Goal: Information Seeking & Learning: Learn about a topic

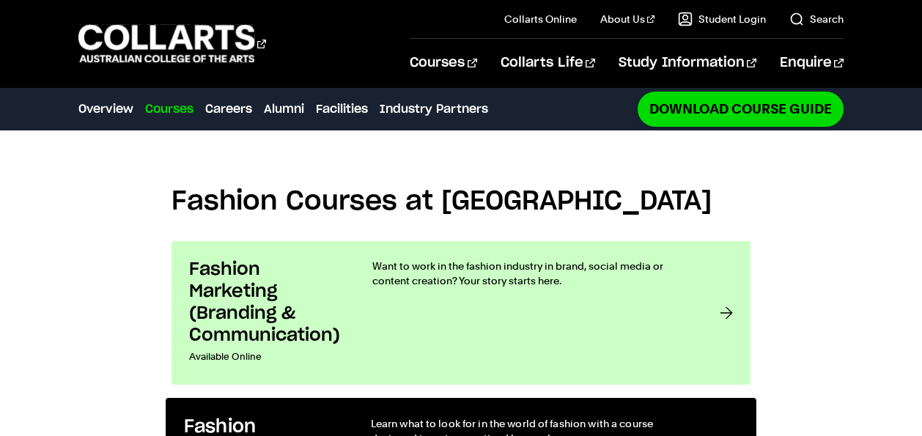
scroll to position [976, 0]
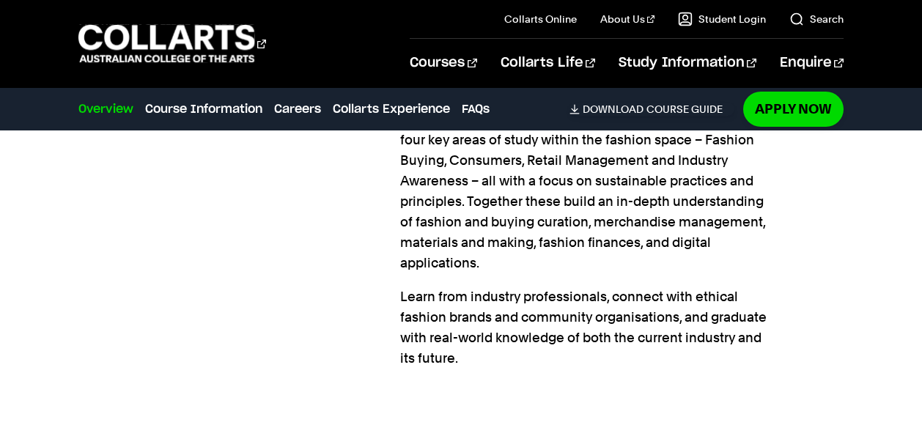
scroll to position [1256, 0]
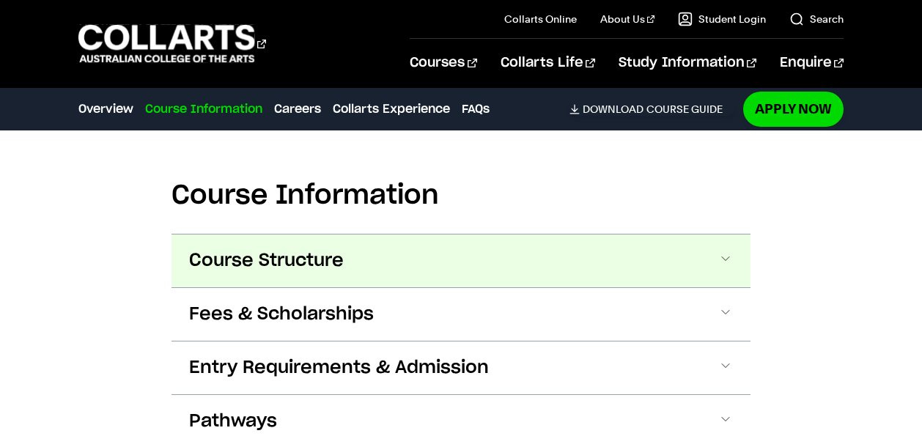
click at [306, 254] on span "Course Structure" at bounding box center [266, 260] width 155 height 23
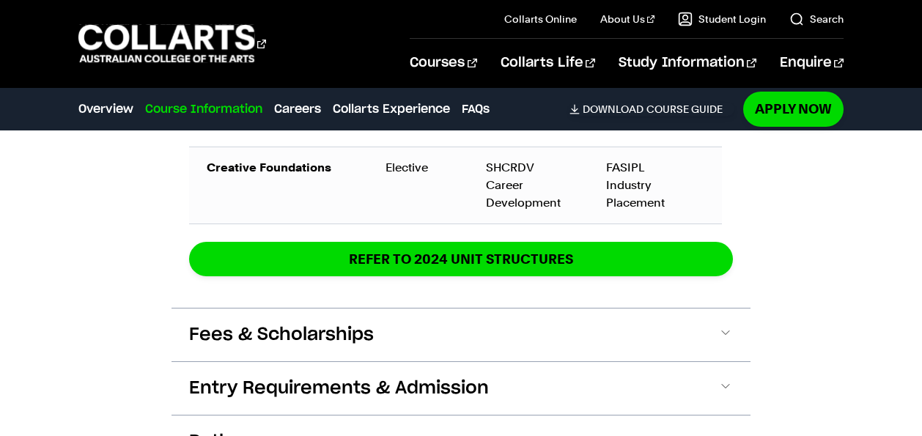
scroll to position [2758, 0]
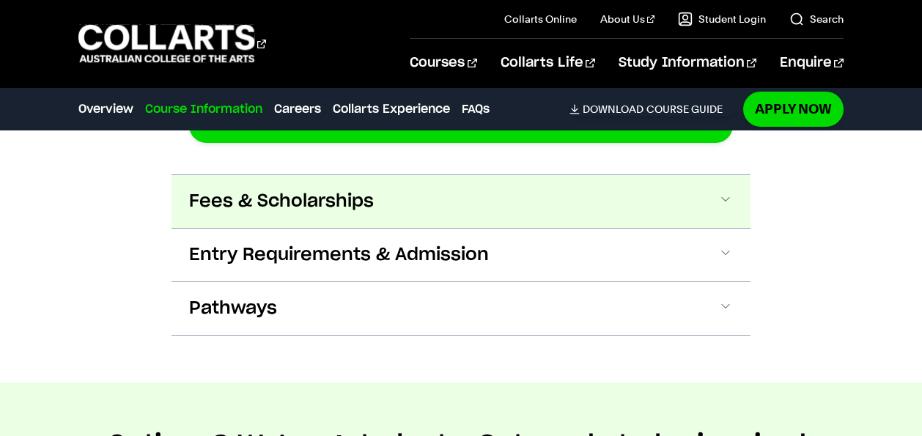
click at [453, 203] on button "Fees & Scholarships" at bounding box center [461, 201] width 579 height 53
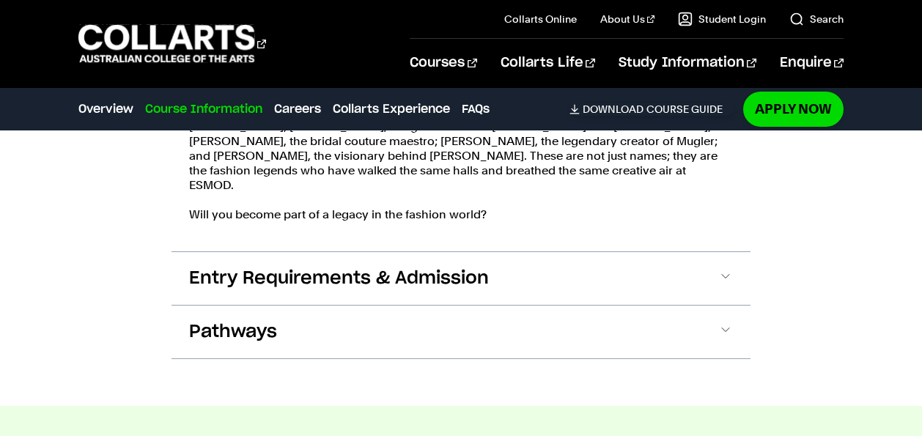
scroll to position [3557, 0]
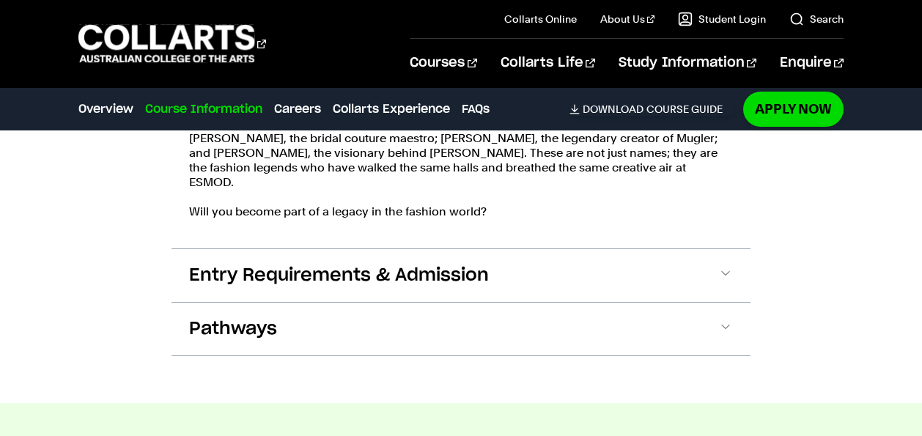
click at [354, 249] on button "Entry Requirements & Admission" at bounding box center [461, 275] width 579 height 53
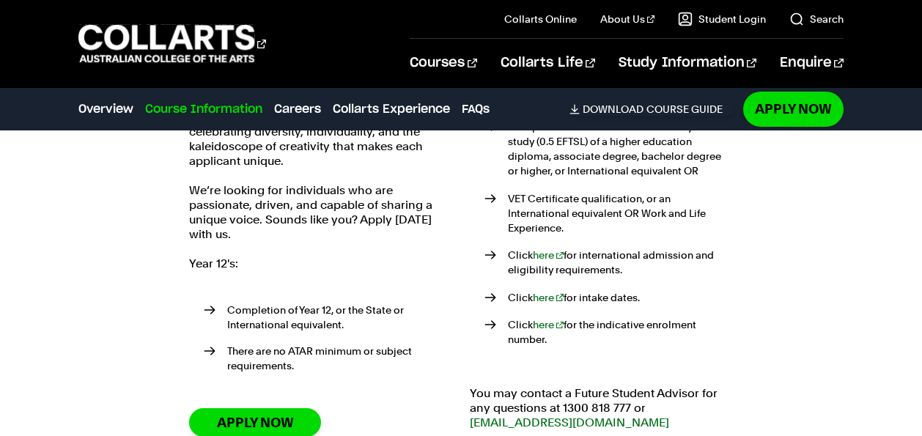
scroll to position [3809, 0]
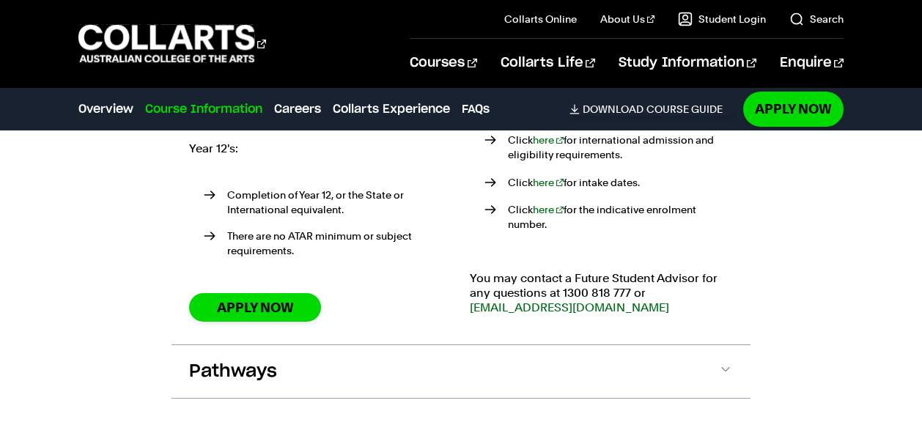
click at [378, 345] on button "Pathways" at bounding box center [461, 371] width 579 height 53
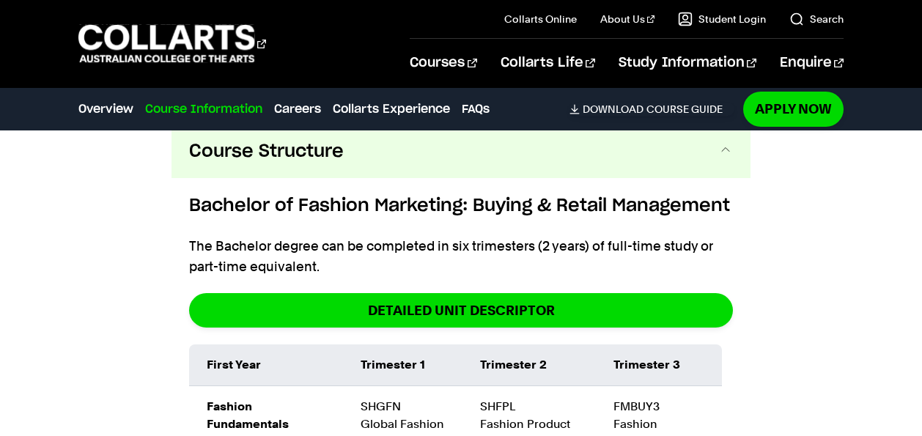
scroll to position [1645, 0]
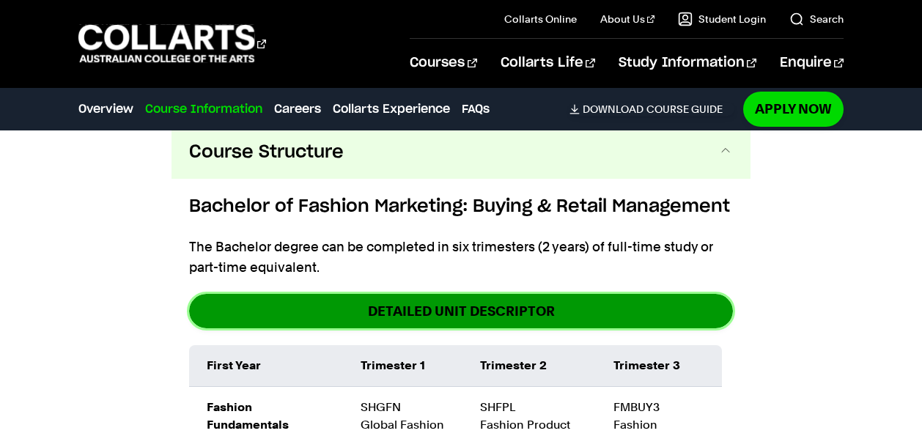
click at [523, 314] on link "DETAILED UNIT DESCRIPTOR" at bounding box center [461, 311] width 544 height 34
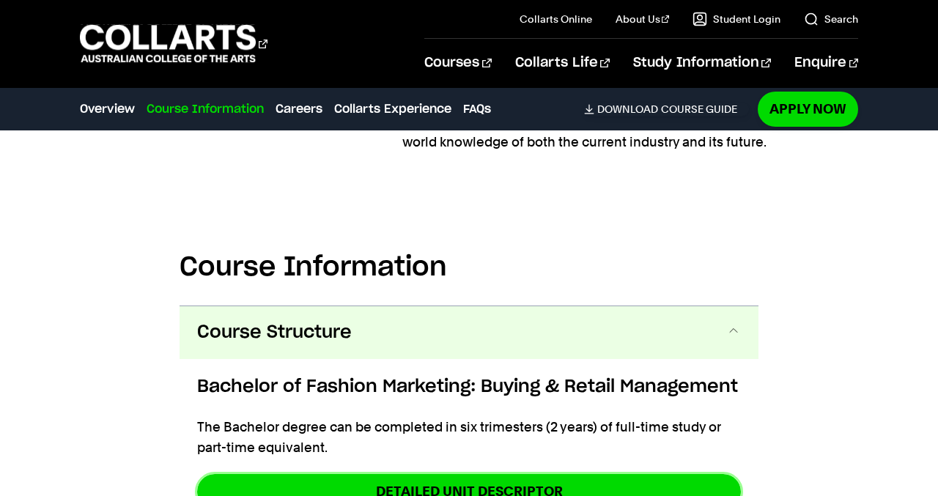
scroll to position [1428, 0]
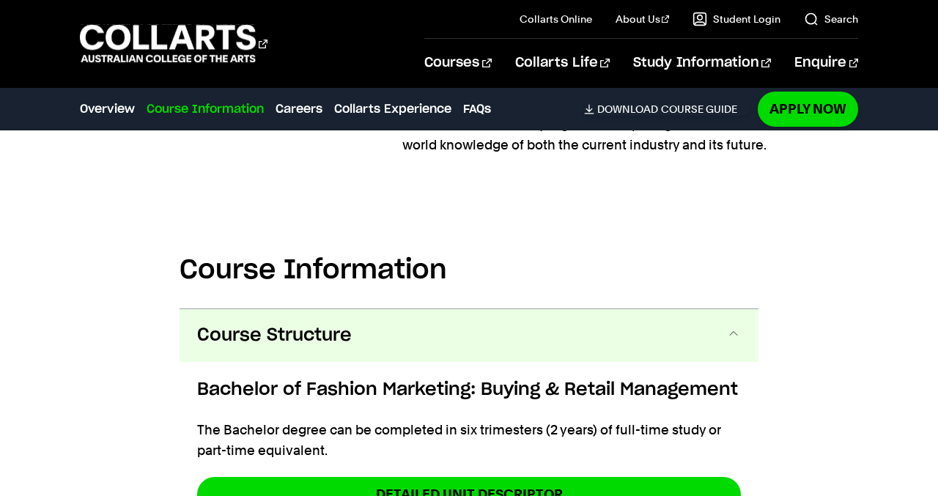
click at [604, 336] on button "Course Structure" at bounding box center [469, 335] width 579 height 53
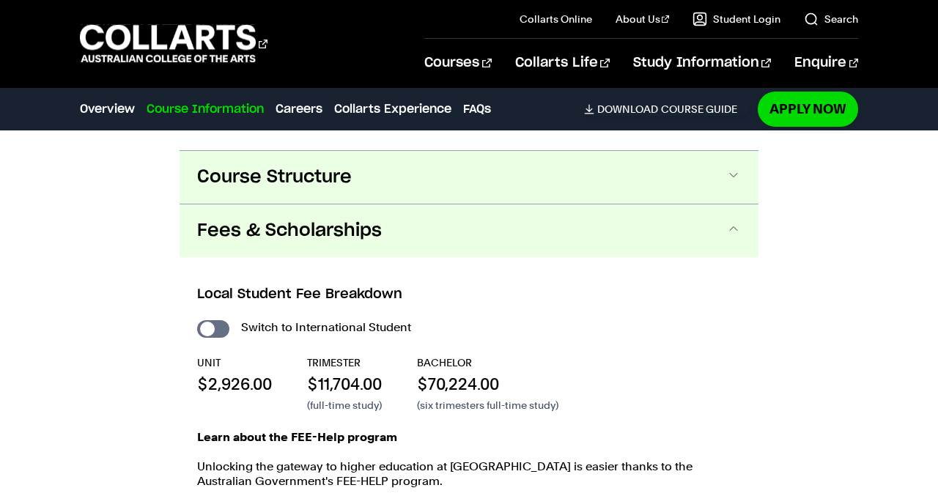
scroll to position [1583, 0]
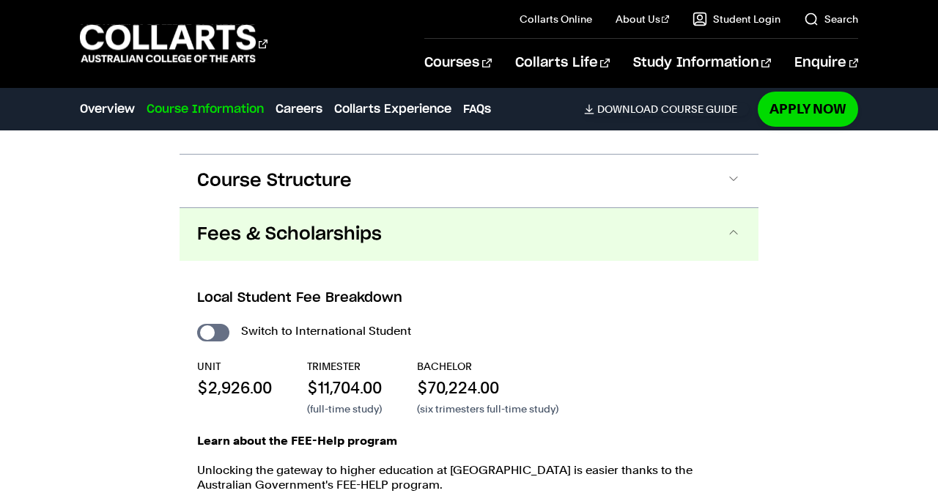
click at [589, 236] on button "Fees & Scholarships" at bounding box center [469, 234] width 579 height 53
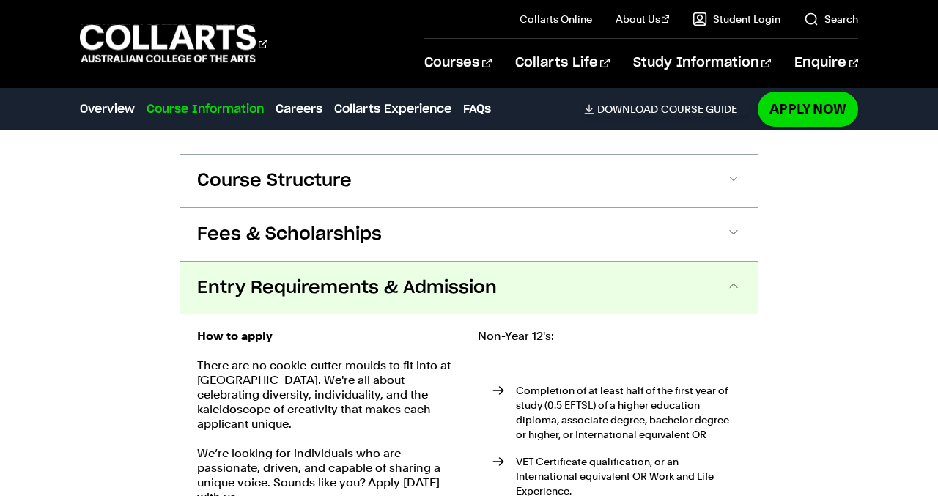
click at [608, 306] on button "Entry Requirements & Admission" at bounding box center [469, 288] width 579 height 53
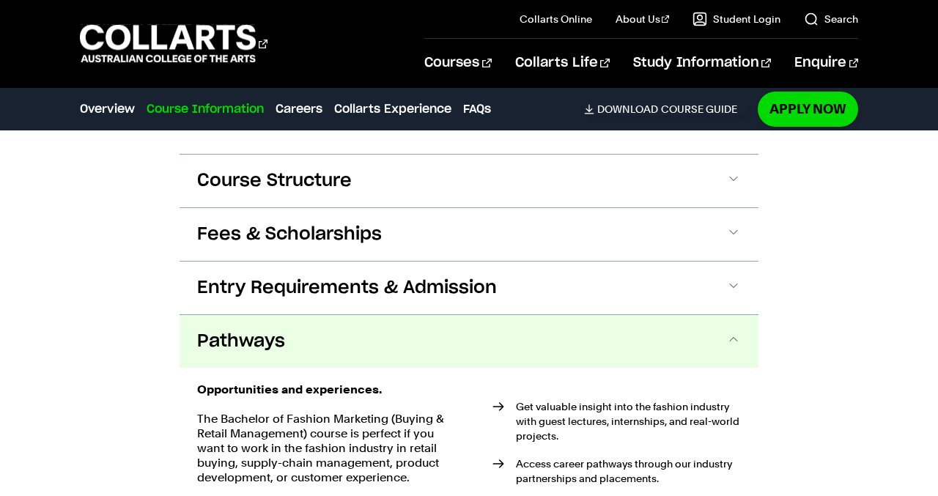
click at [608, 337] on button "Pathways" at bounding box center [469, 341] width 579 height 53
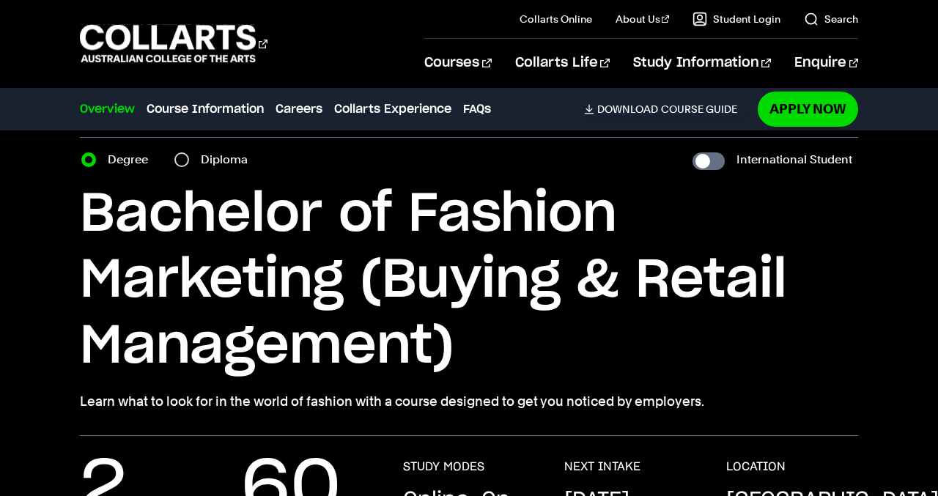
scroll to position [46, 0]
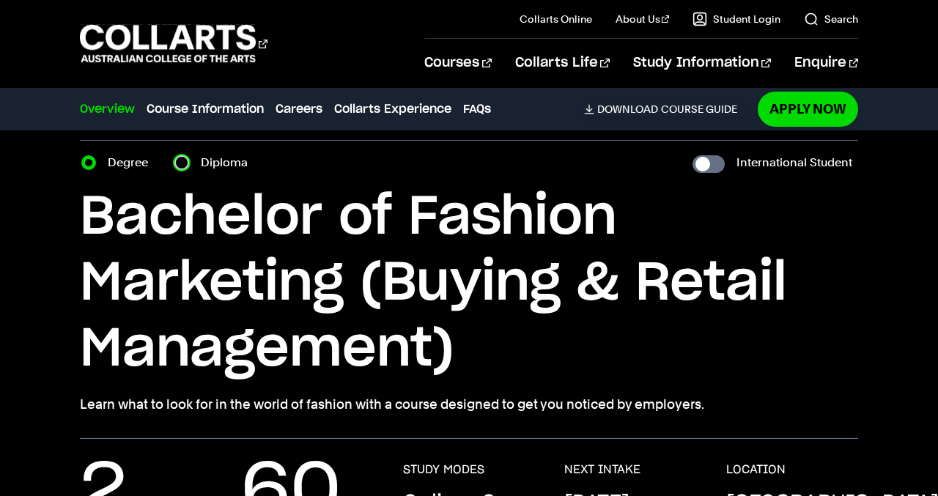
click at [186, 161] on input "Diploma" at bounding box center [181, 162] width 15 height 15
radio input "true"
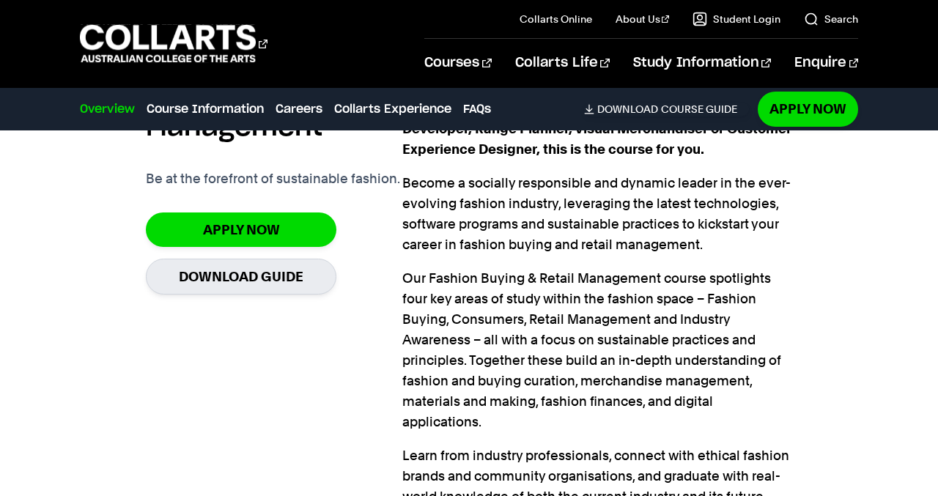
scroll to position [1022, 0]
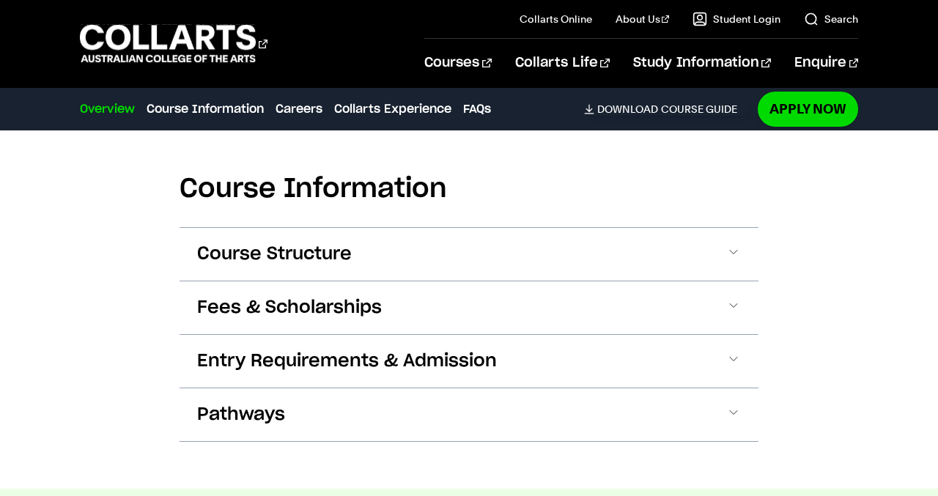
click at [315, 251] on span "Course Structure" at bounding box center [274, 254] width 155 height 23
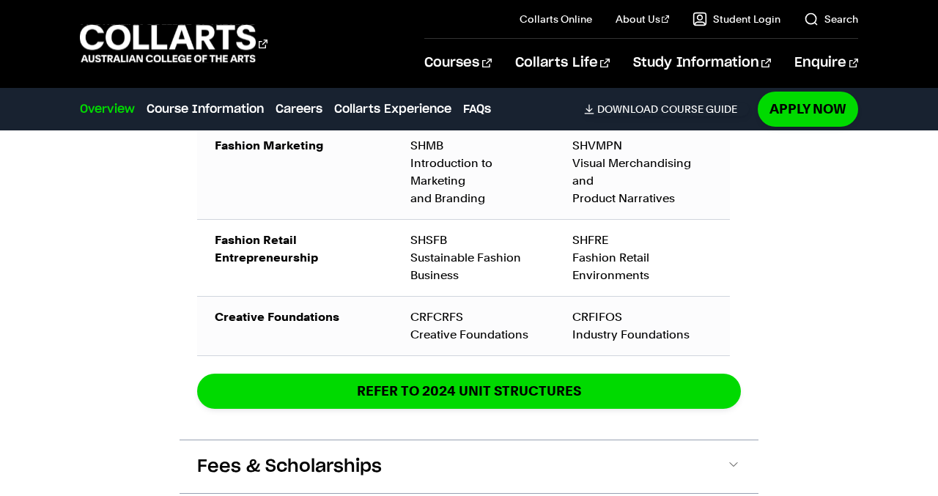
scroll to position [1907, 0]
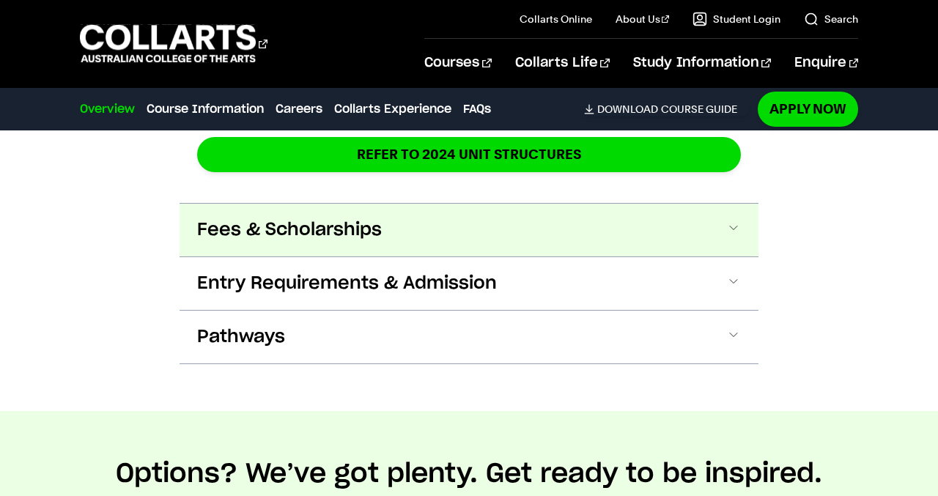
click at [314, 226] on span "Fees & Scholarships" at bounding box center [289, 229] width 185 height 23
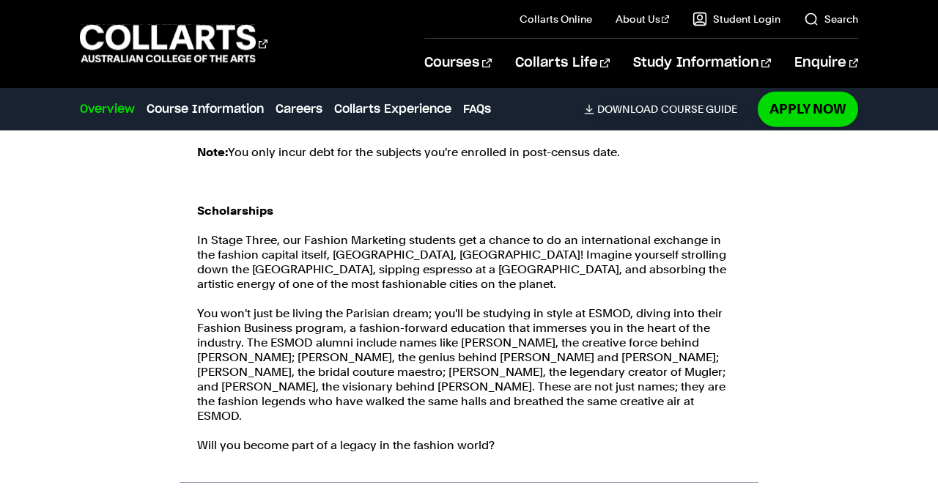
scroll to position [2624, 0]
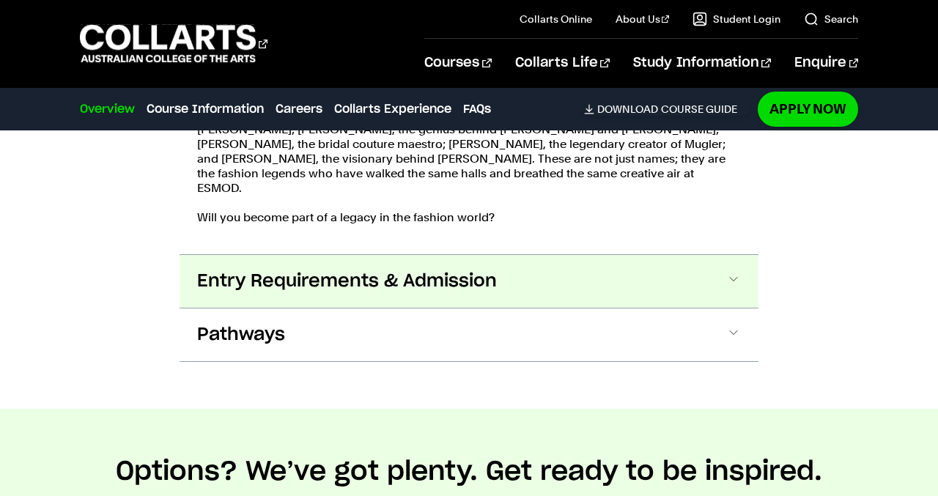
click at [515, 277] on button "Entry Requirements & Admission" at bounding box center [469, 281] width 579 height 53
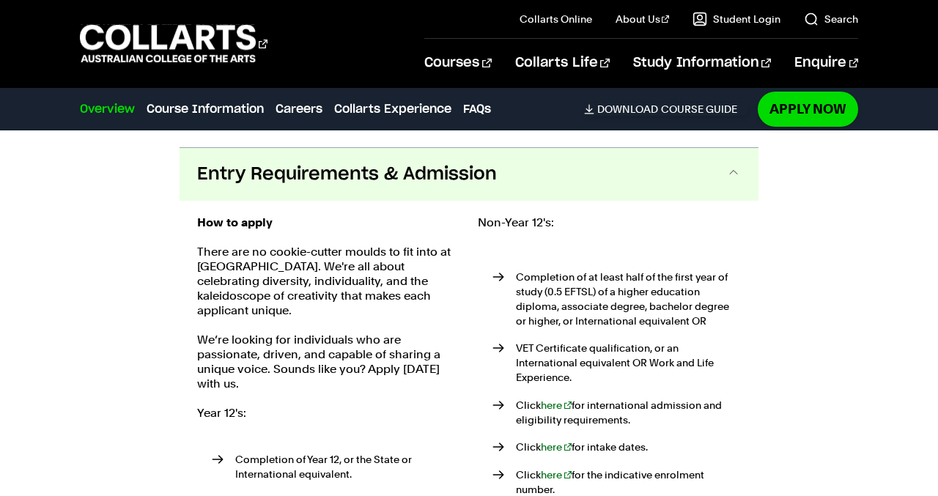
scroll to position [2938, 0]
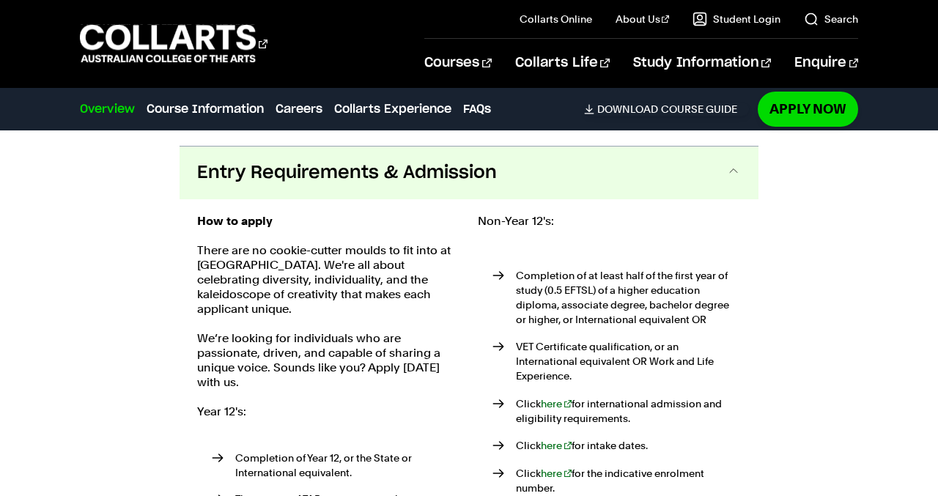
click at [494, 161] on span "Entry Requirements & Admission" at bounding box center [347, 172] width 300 height 23
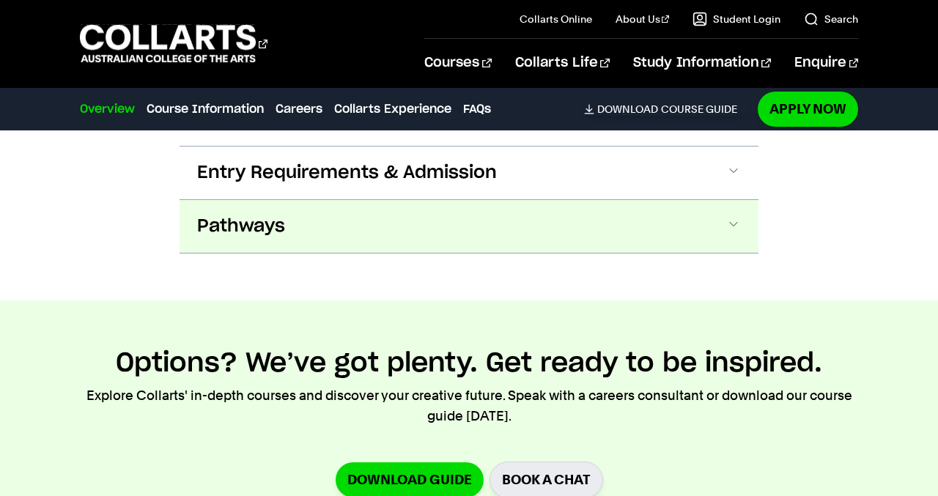
click at [484, 200] on button "Pathways" at bounding box center [469, 226] width 579 height 53
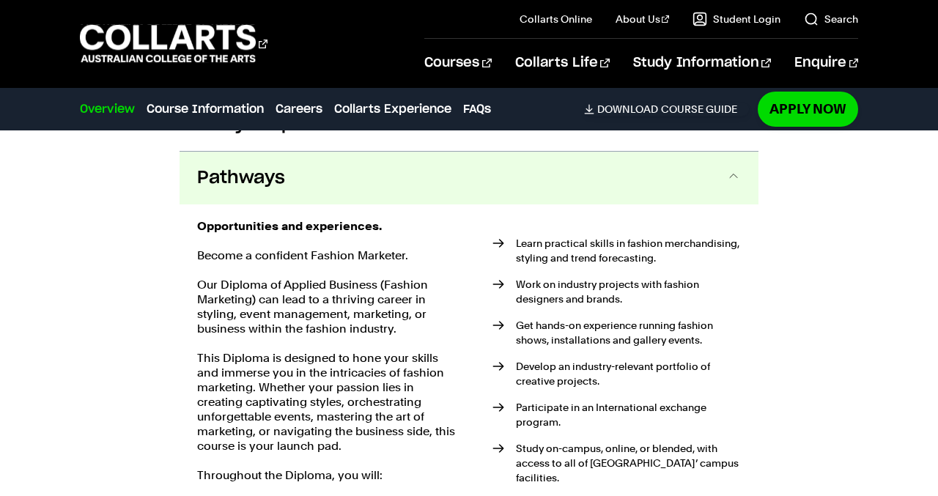
scroll to position [2992, 0]
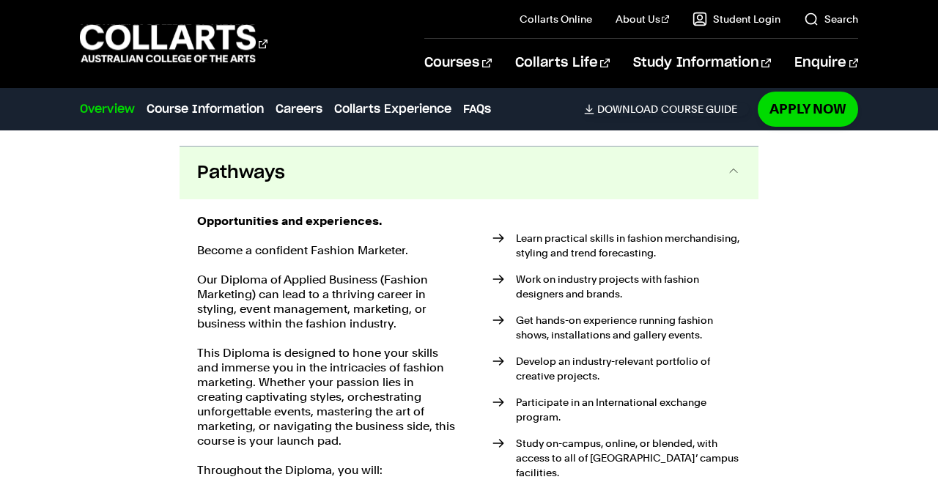
click at [485, 181] on button "Pathways" at bounding box center [469, 173] width 579 height 53
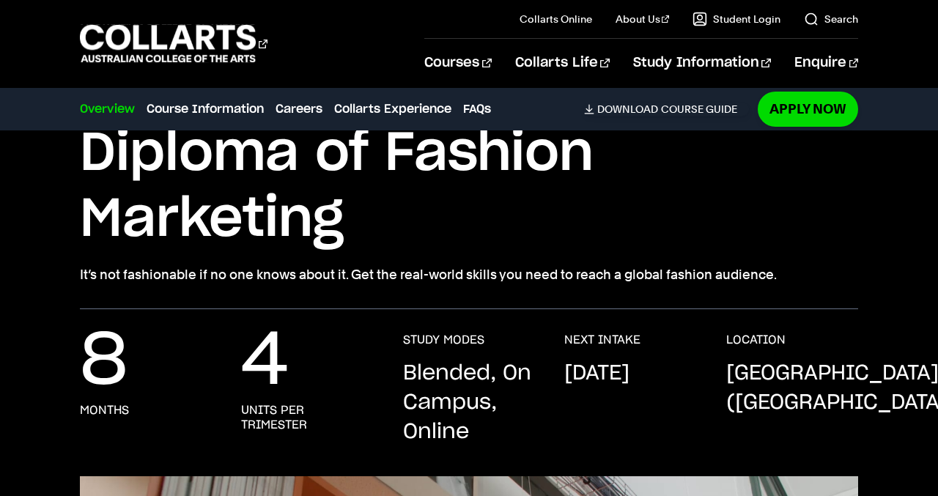
scroll to position [0, 0]
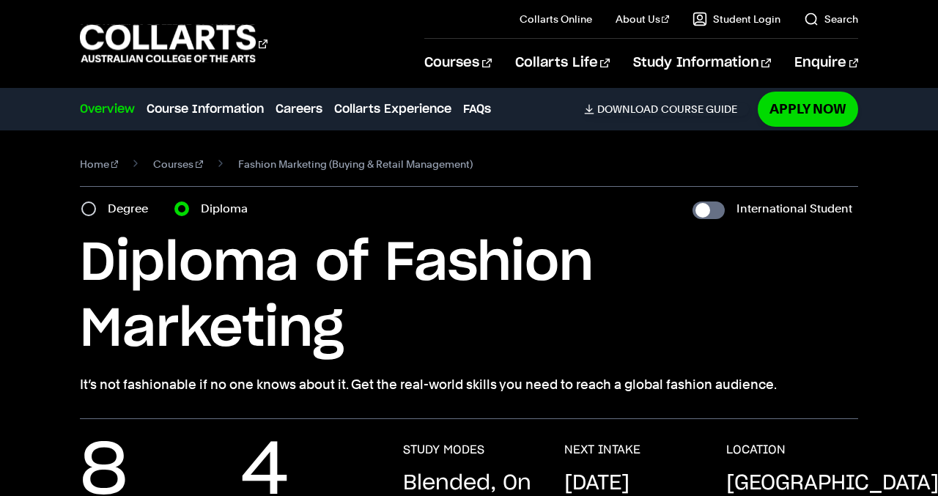
click at [117, 232] on h1 "Diploma of Fashion Marketing" at bounding box center [469, 297] width 778 height 132
click at [91, 208] on input "Degree" at bounding box center [88, 209] width 15 height 15
radio input "true"
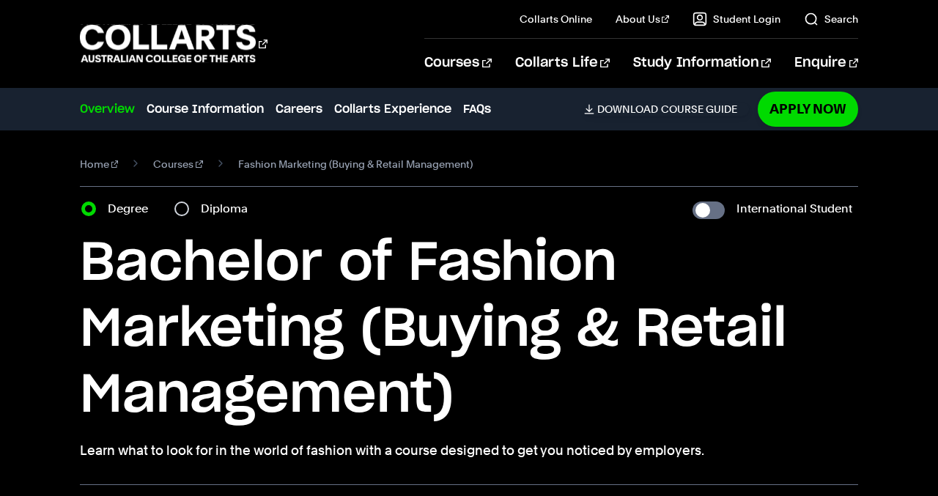
click at [178, 196] on section "Home Courses Fashion Marketing (Buying & Retail Management) Course variant Degr…" at bounding box center [469, 307] width 778 height 355
click at [185, 199] on div "Diploma" at bounding box center [215, 209] width 82 height 21
click at [183, 210] on input "Diploma" at bounding box center [181, 209] width 15 height 15
radio input "true"
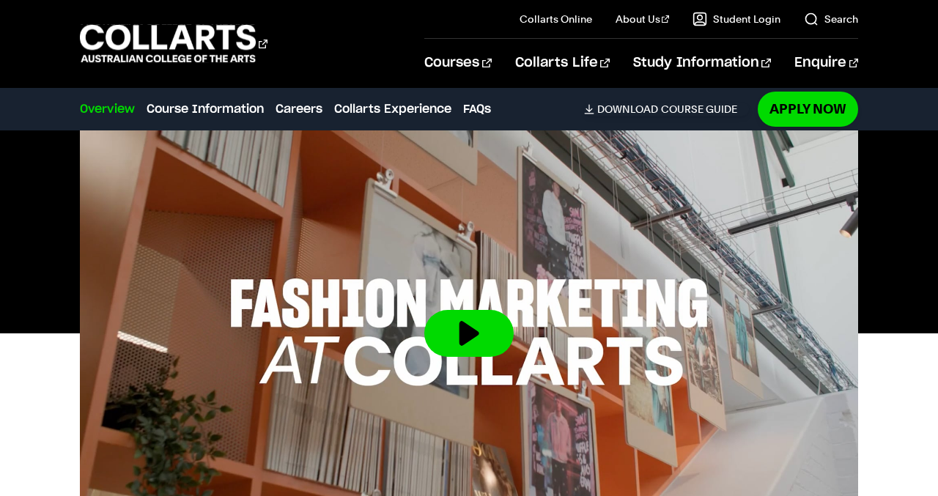
scroll to position [626, 0]
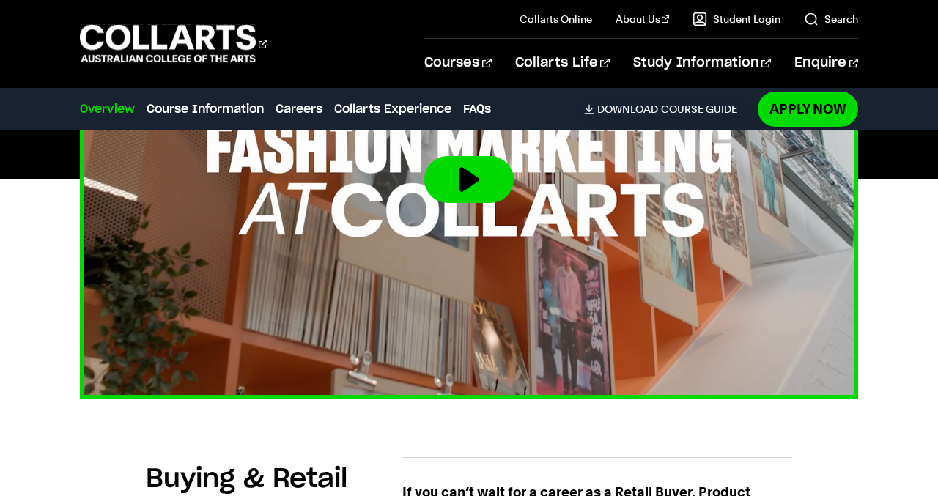
click at [492, 193] on button at bounding box center [468, 179] width 89 height 47
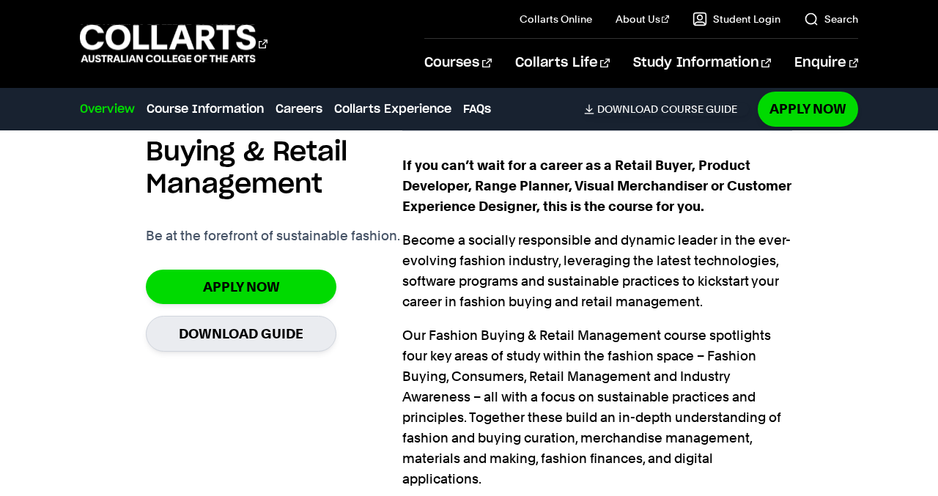
scroll to position [981, 0]
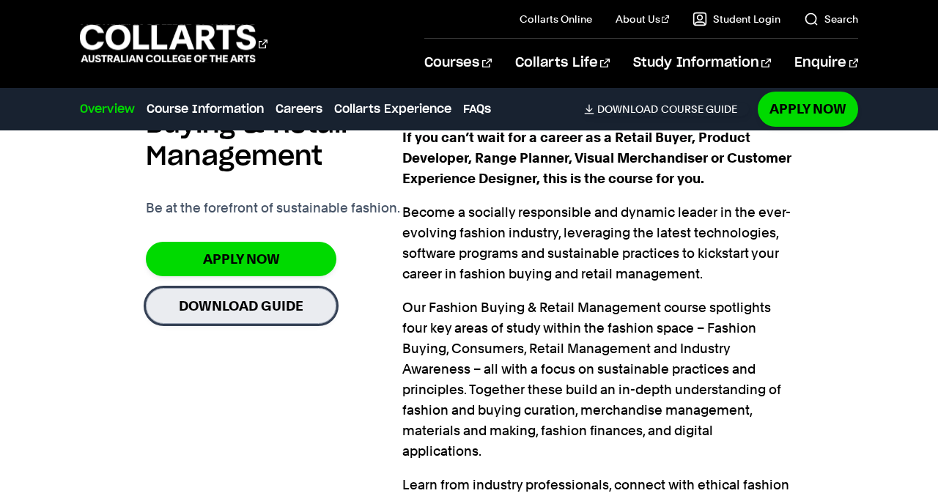
click at [266, 320] on link "Download Guide" at bounding box center [241, 306] width 191 height 36
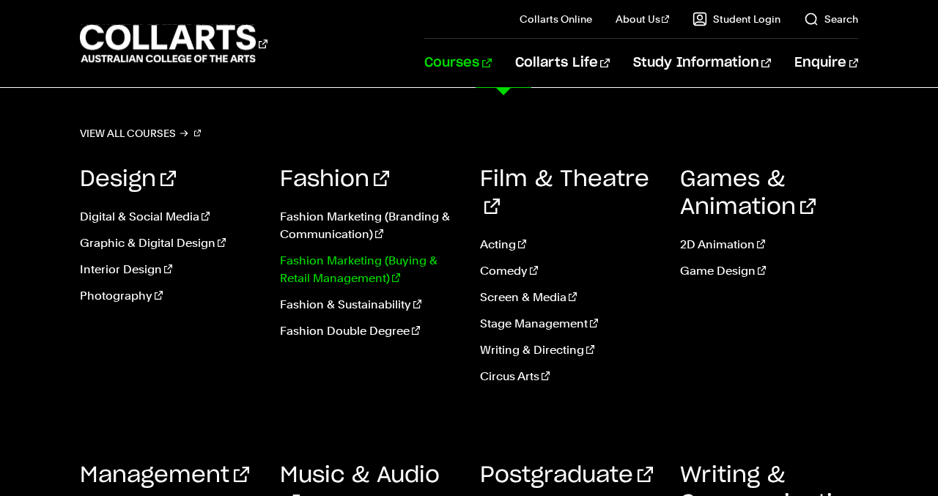
click at [346, 269] on link "Fashion Marketing (Buying & Retail Management)" at bounding box center [369, 269] width 178 height 35
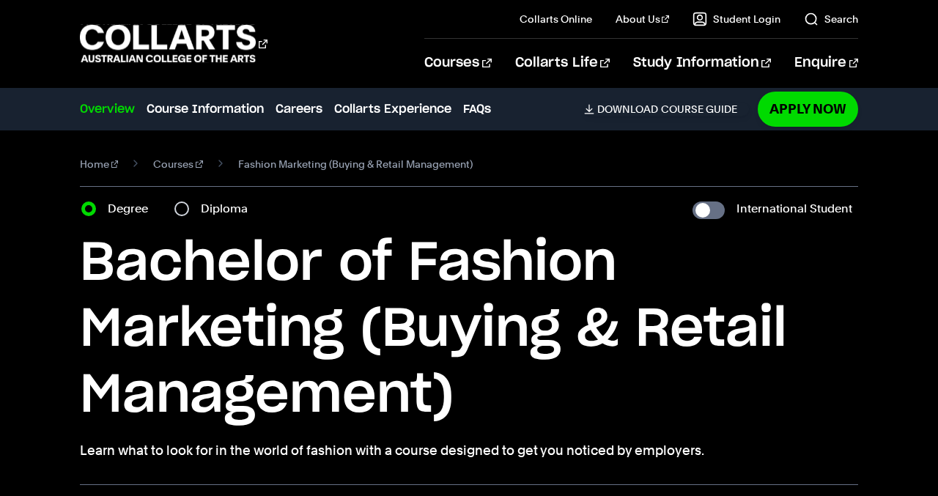
click at [196, 204] on div "Diploma" at bounding box center [215, 209] width 82 height 21
click at [191, 206] on div "Diploma" at bounding box center [215, 209] width 82 height 21
click at [183, 207] on input "Diploma" at bounding box center [181, 209] width 15 height 15
radio input "true"
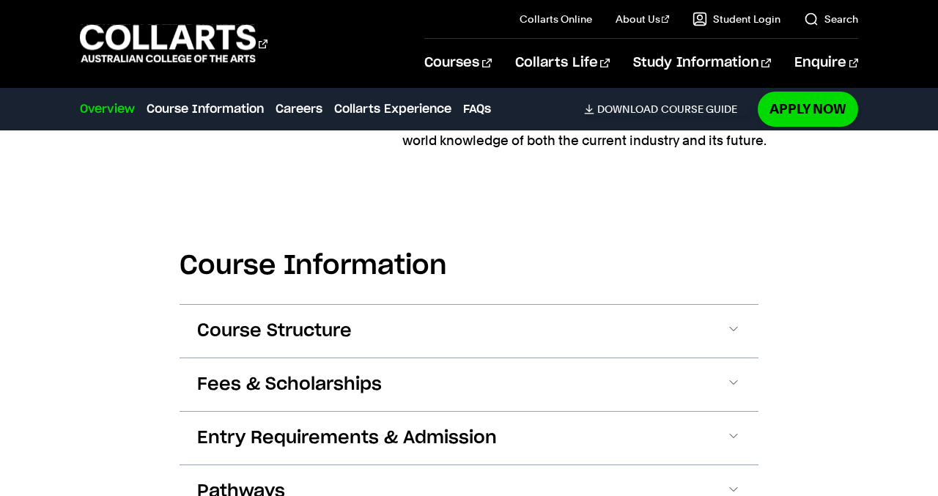
scroll to position [1437, 0]
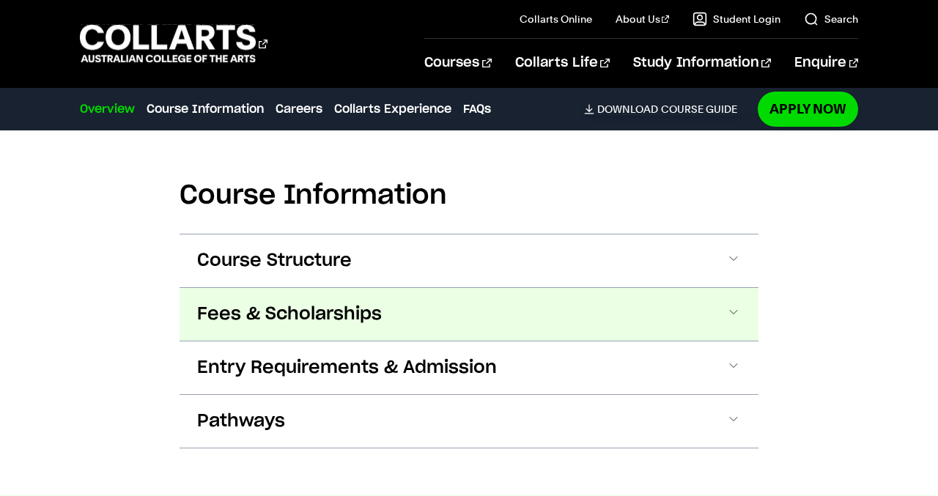
click at [323, 325] on span "Fees & Scholarships" at bounding box center [289, 314] width 185 height 23
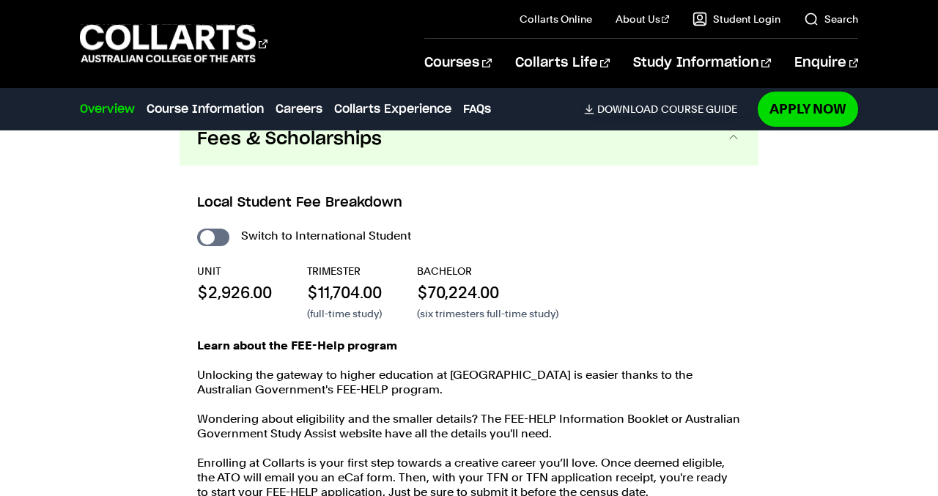
scroll to position [1618, 0]
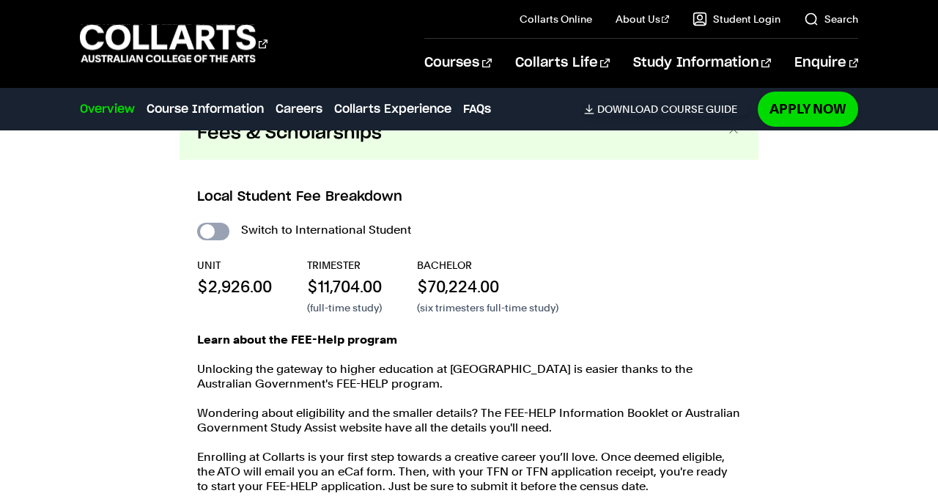
click at [220, 232] on input "International Student" at bounding box center [213, 232] width 32 height 18
checkbox input "true"
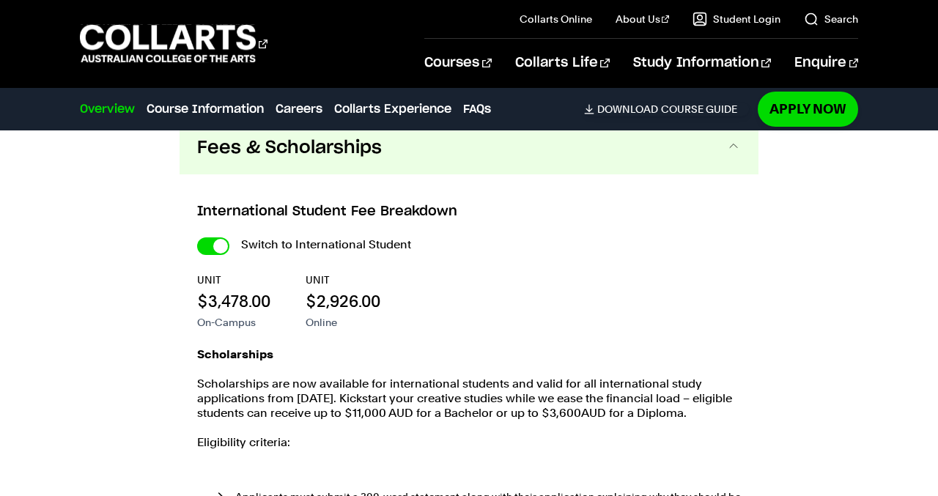
click at [220, 238] on input "International Student" at bounding box center [213, 247] width 32 height 18
checkbox input "false"
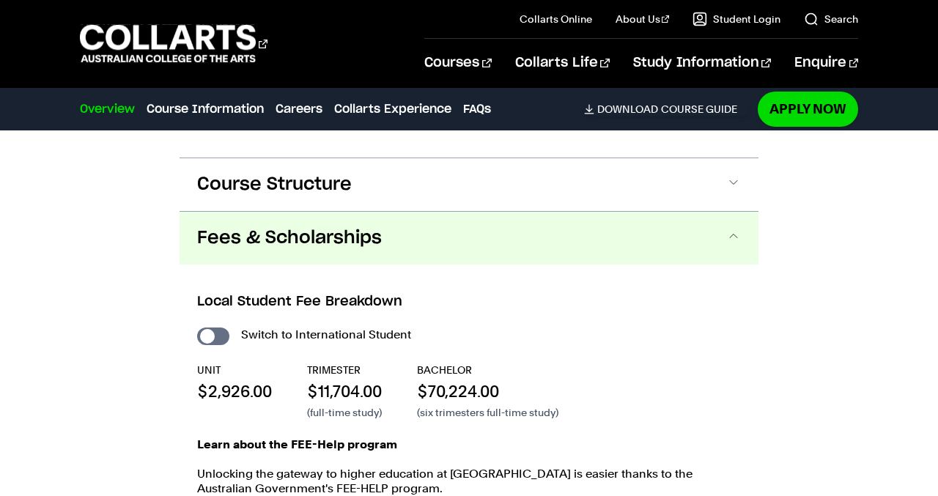
scroll to position [1481, 0]
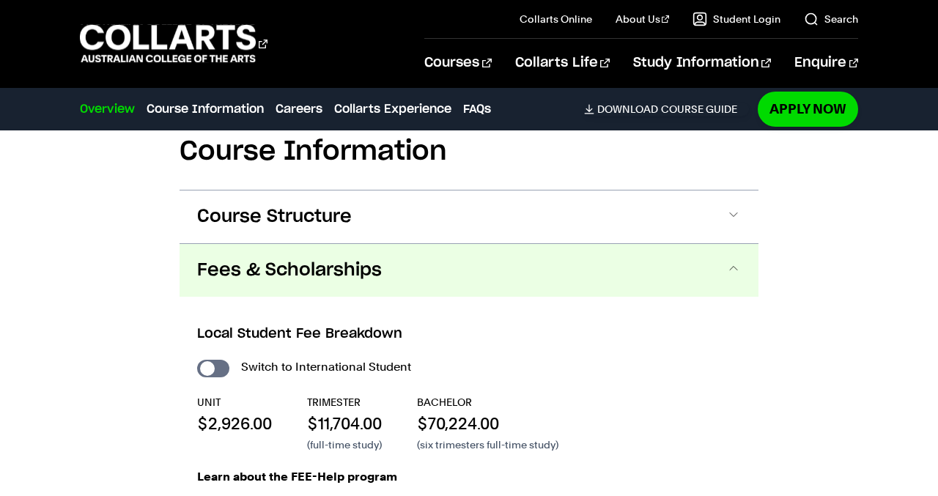
click at [327, 284] on button "Fees & Scholarships" at bounding box center [469, 270] width 579 height 53
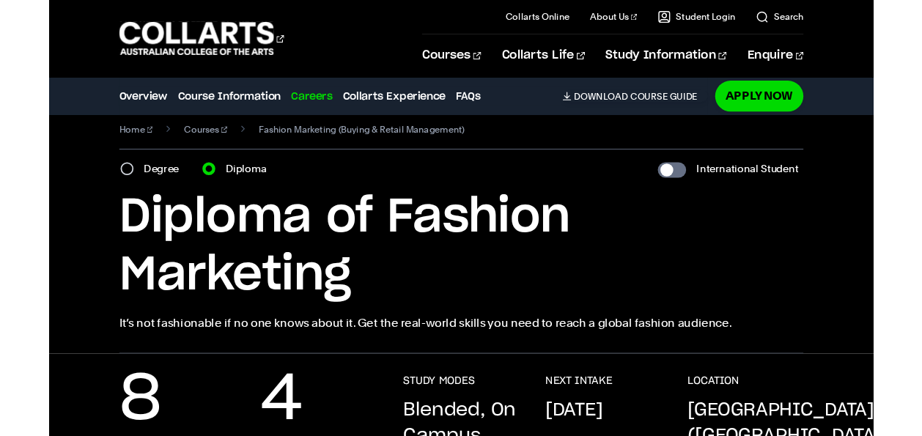
scroll to position [18, 0]
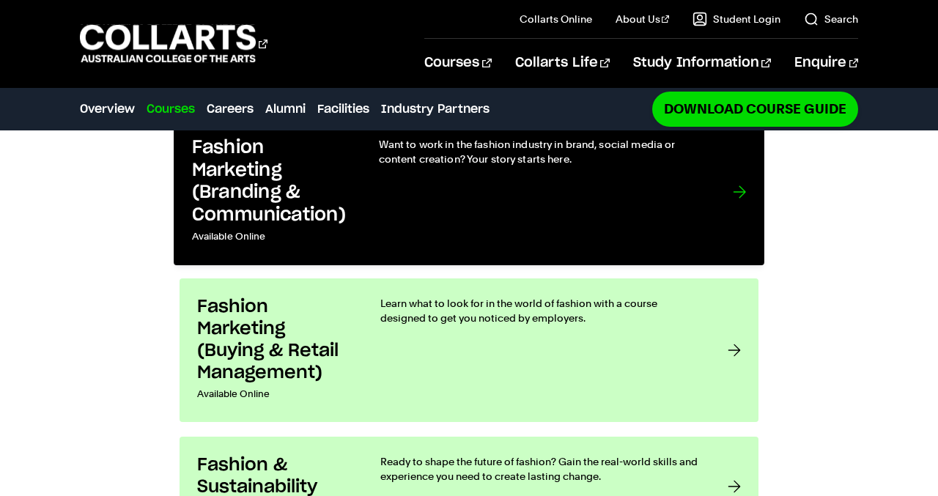
scroll to position [1108, 0]
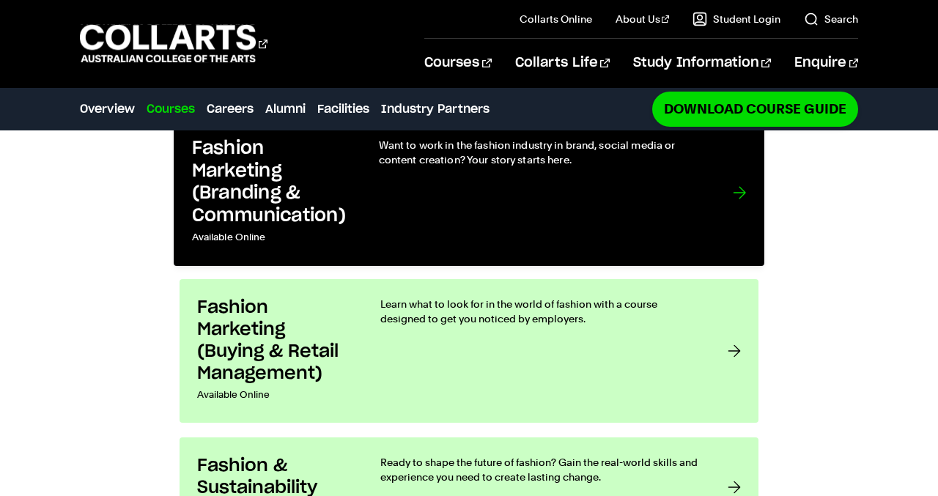
click at [312, 297] on h3 "Fashion Marketing (Buying & Retail Management)" at bounding box center [274, 341] width 154 height 88
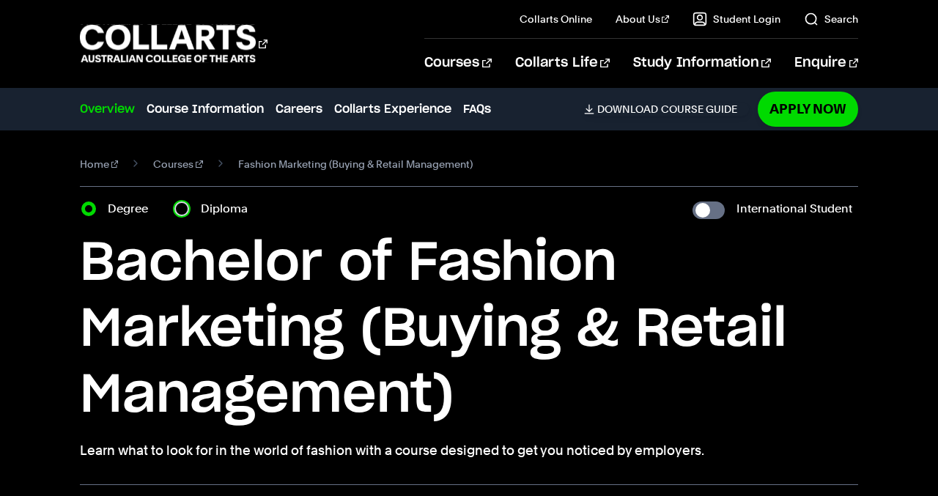
click at [186, 205] on input "Diploma" at bounding box center [181, 209] width 15 height 15
radio input "true"
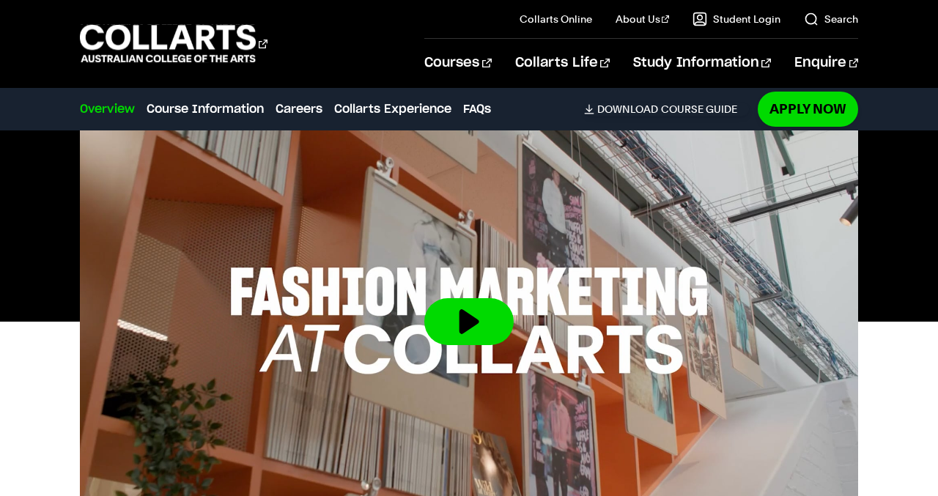
scroll to position [488, 0]
